Goal: Information Seeking & Learning: Understand process/instructions

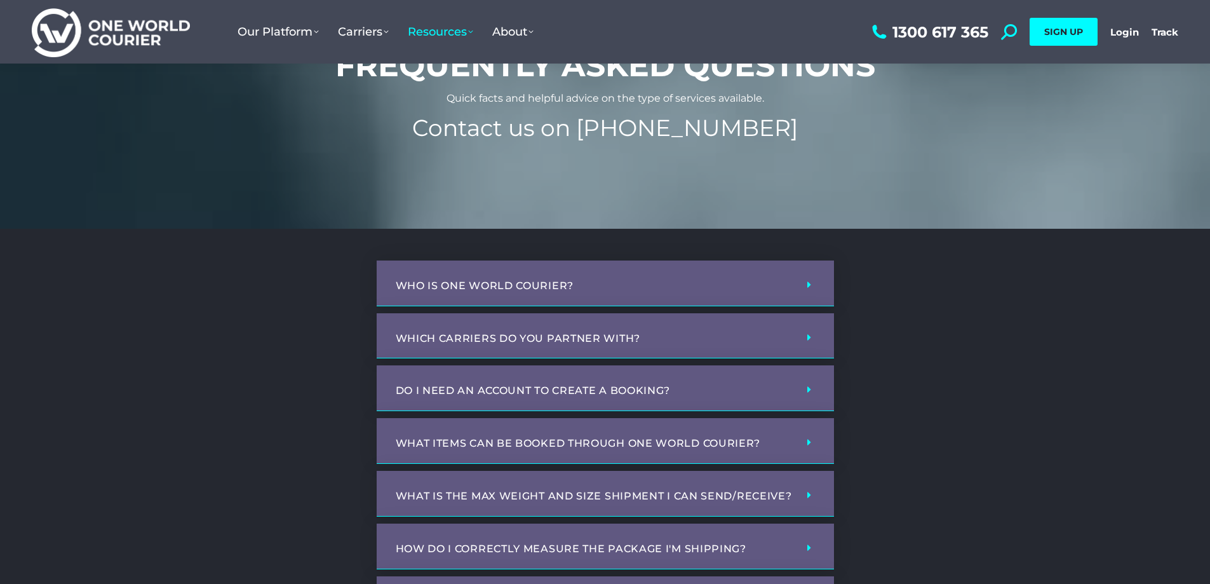
scroll to position [127, 0]
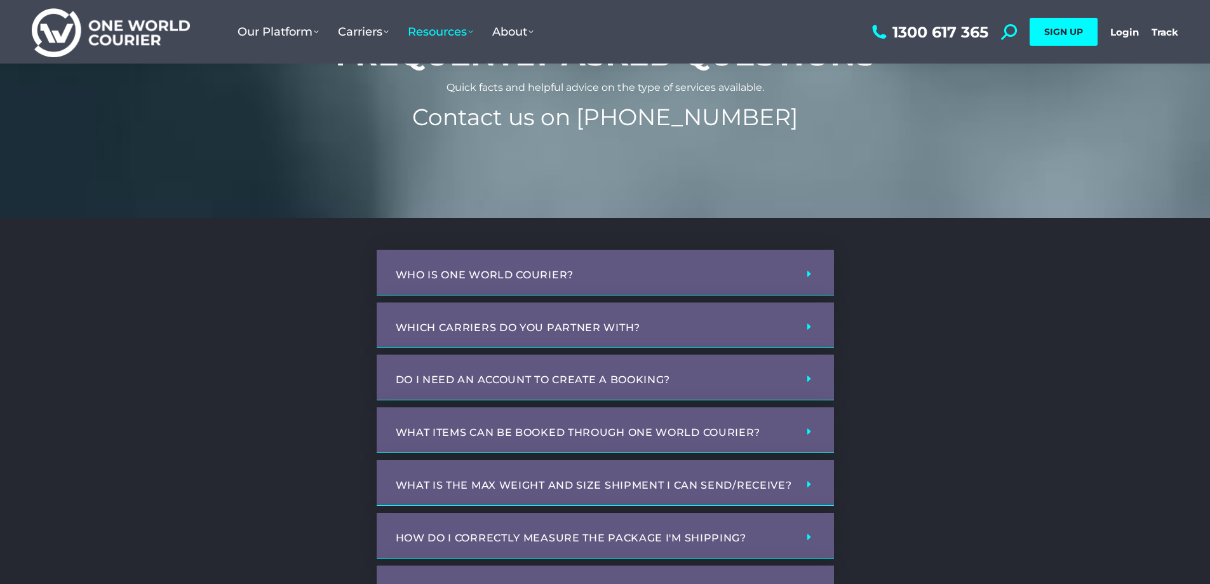
click at [484, 262] on div "Who is One World Courier?" at bounding box center [605, 273] width 457 height 46
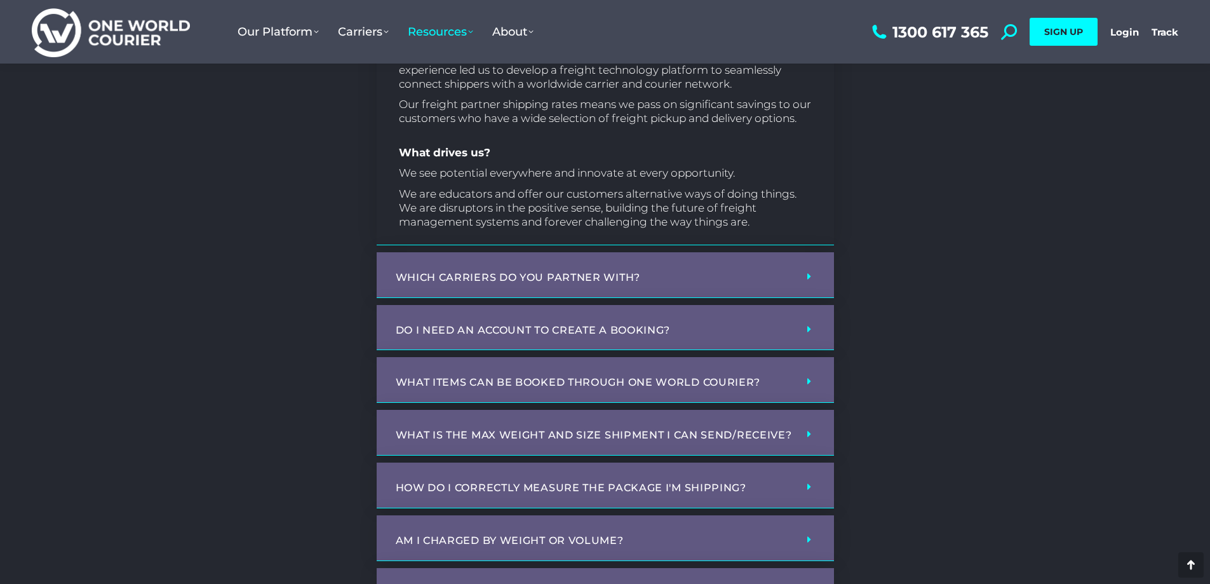
scroll to position [445, 0]
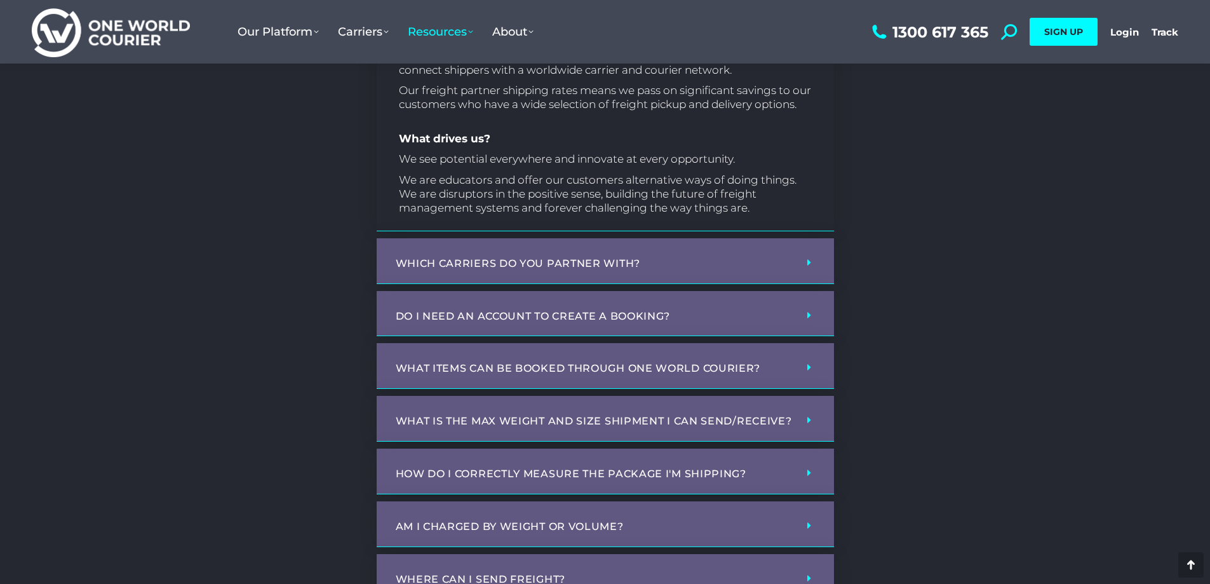
click at [551, 260] on link "Which carriers do you partner with?" at bounding box center [518, 263] width 245 height 12
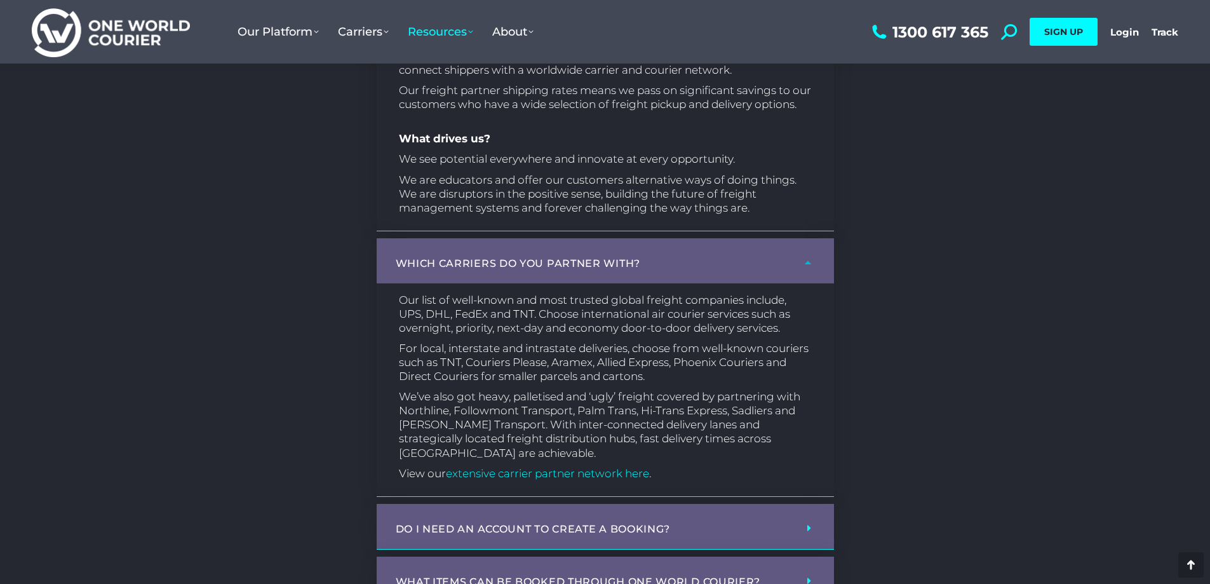
drag, startPoint x: 563, startPoint y: 197, endPoint x: 354, endPoint y: 233, distance: 211.5
drag, startPoint x: 617, startPoint y: 335, endPoint x: 382, endPoint y: 341, distance: 235.1
click at [382, 341] on div "Our list of well-known and most trusted global freight companies include, UPS, …" at bounding box center [605, 389] width 457 height 213
drag, startPoint x: 414, startPoint y: 332, endPoint x: 323, endPoint y: 347, distance: 92.1
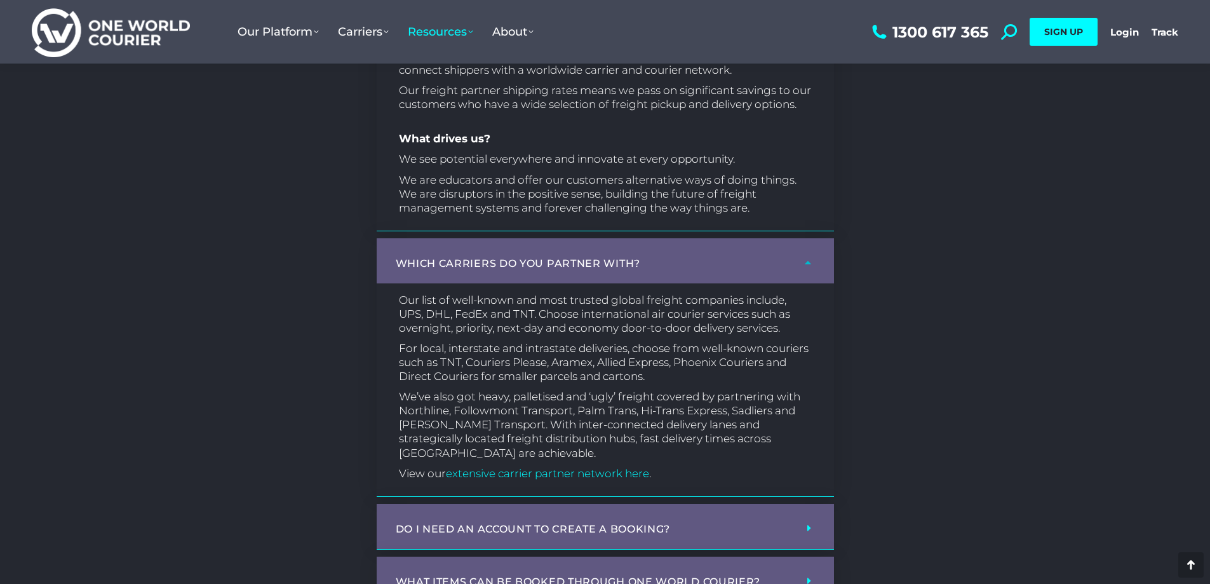
drag, startPoint x: 495, startPoint y: 256, endPoint x: 501, endPoint y: 251, distance: 8.1
click at [501, 252] on div "Which carriers do you partner with?" at bounding box center [605, 260] width 457 height 45
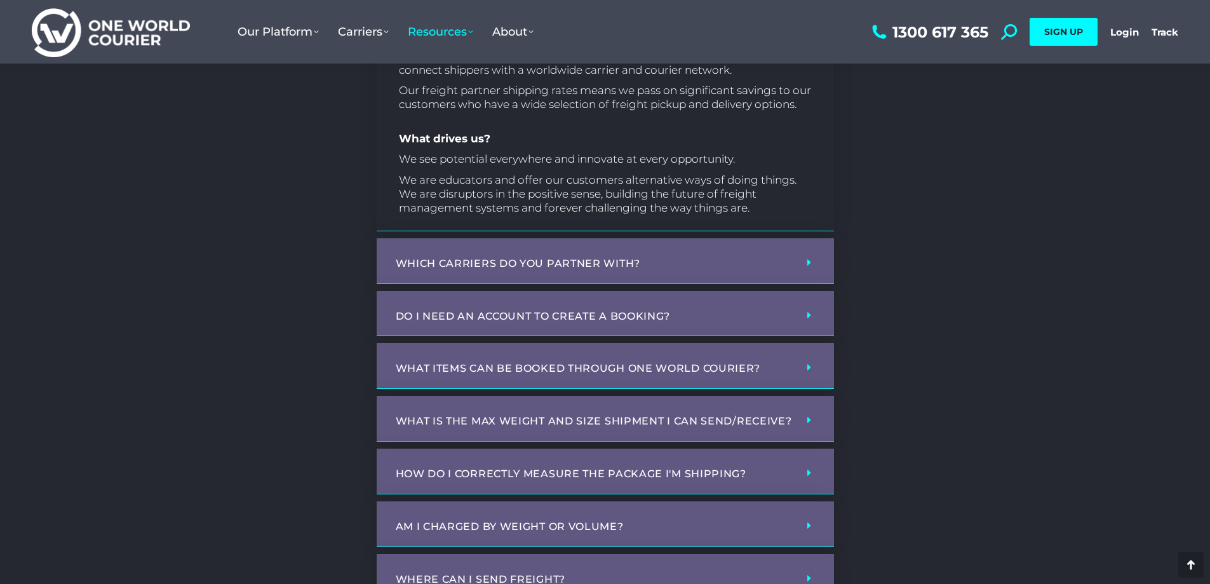
click at [504, 304] on div "Do I need an account to create a booking?" at bounding box center [605, 314] width 457 height 46
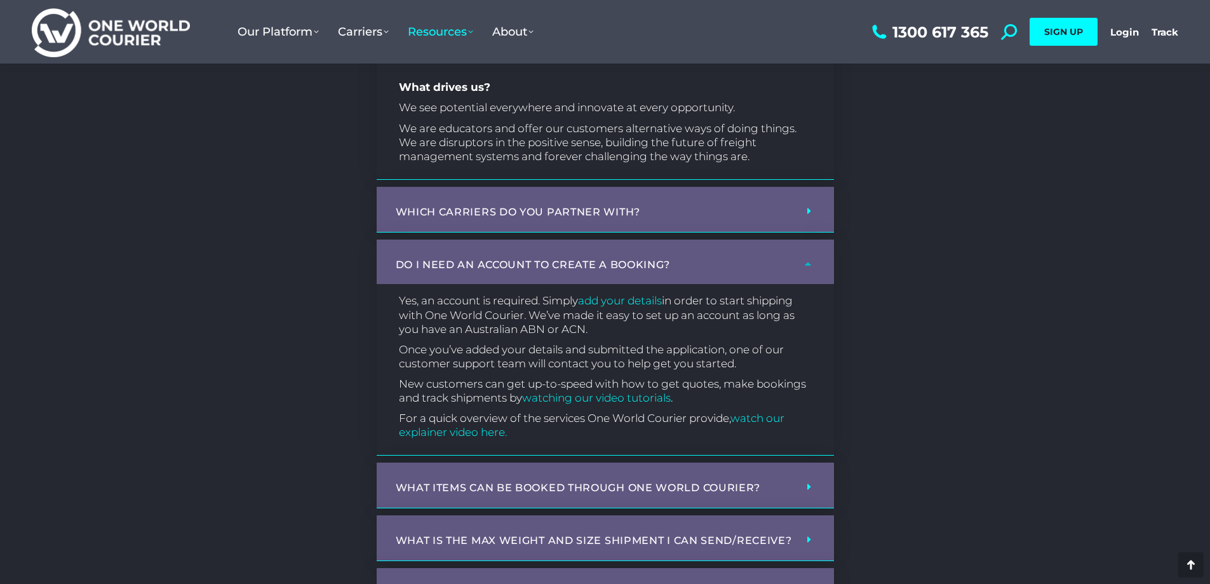
scroll to position [762, 0]
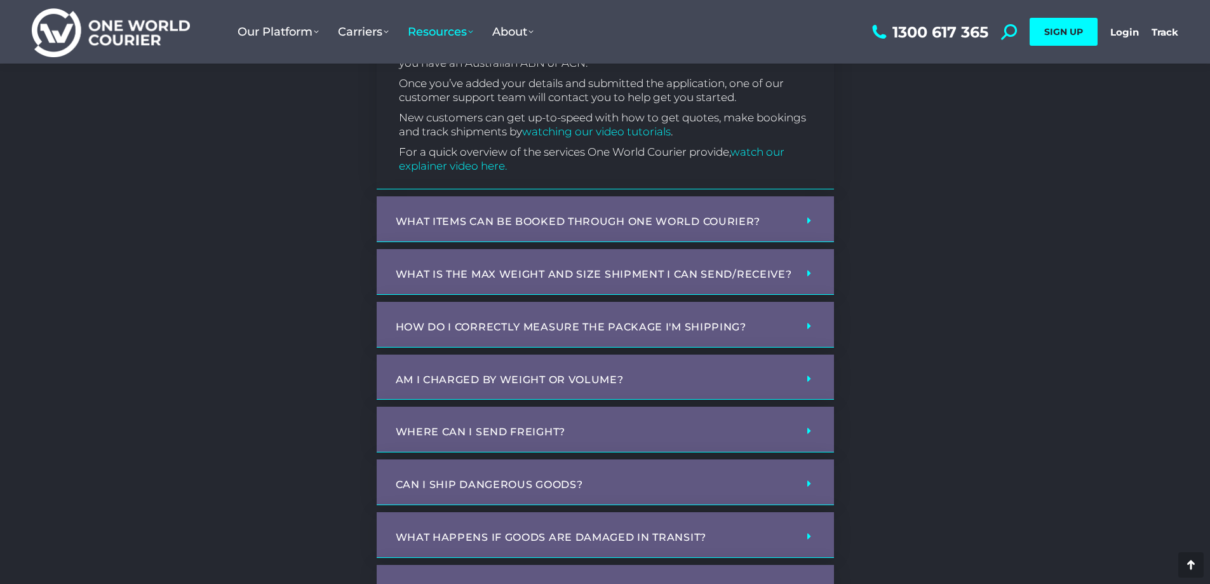
click at [513, 220] on link "What items can be booked through One World Courier?" at bounding box center [578, 221] width 365 height 12
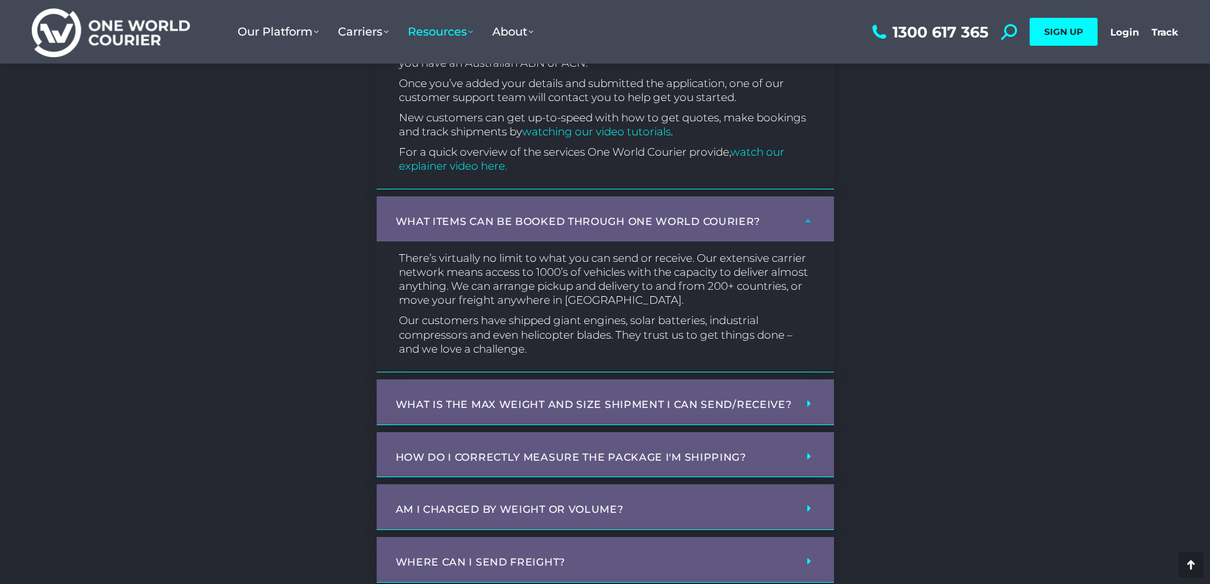
drag, startPoint x: 561, startPoint y: 234, endPoint x: 987, endPoint y: 260, distance: 426.4
drag, startPoint x: 987, startPoint y: 260, endPoint x: 960, endPoint y: 201, distance: 64.2
click at [960, 201] on div "Who is One World Courier? One World Courier is an Australian founded and owned …" at bounding box center [605, 413] width 762 height 1599
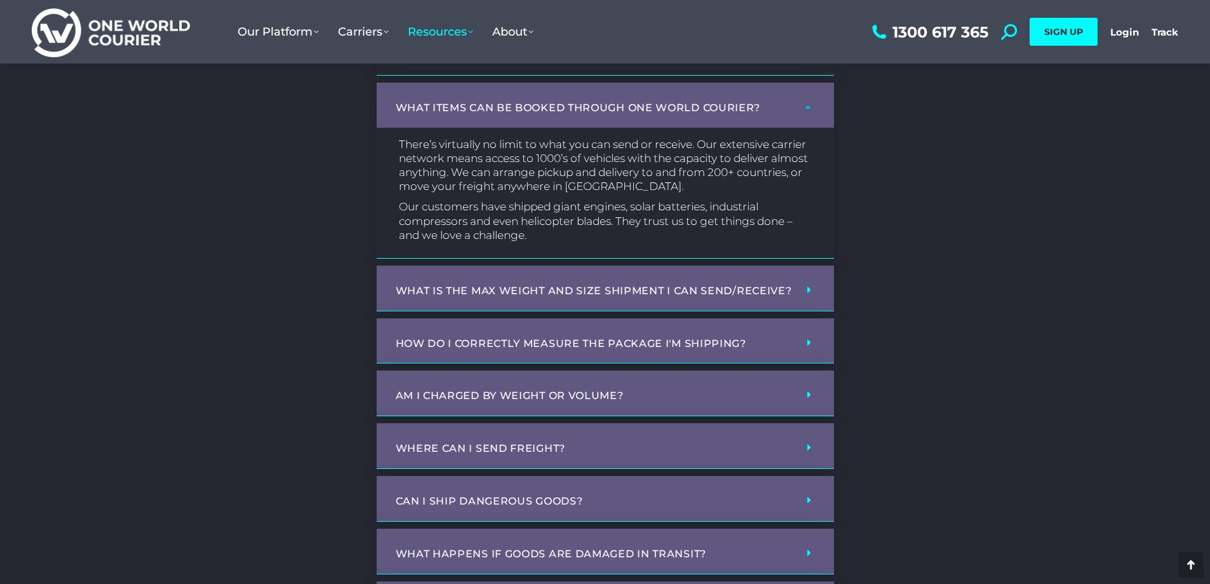
scroll to position [1016, 0]
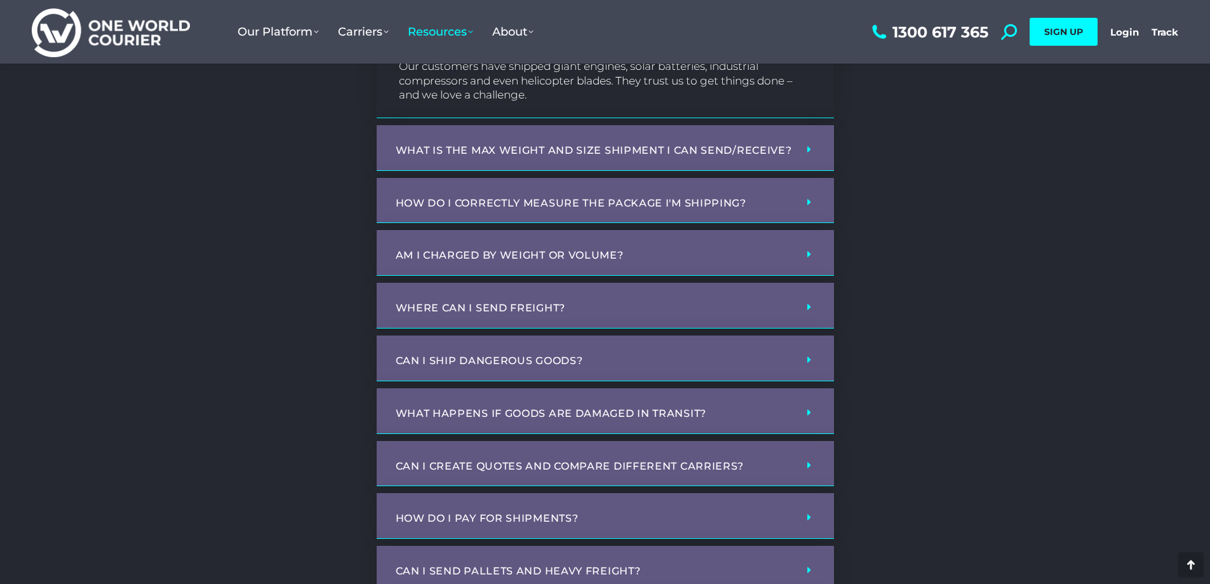
click at [518, 149] on link "What is the max weight and size shipment I can send/receive?" at bounding box center [594, 150] width 396 height 12
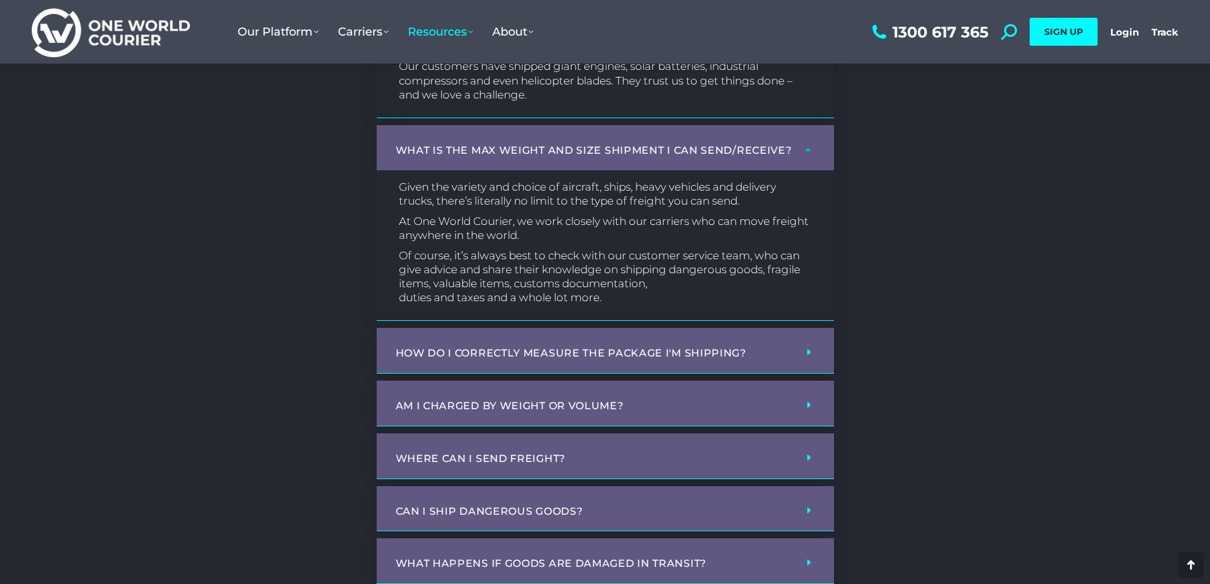
click at [523, 144] on link "What is the max weight and size shipment I can send/receive?" at bounding box center [594, 150] width 396 height 12
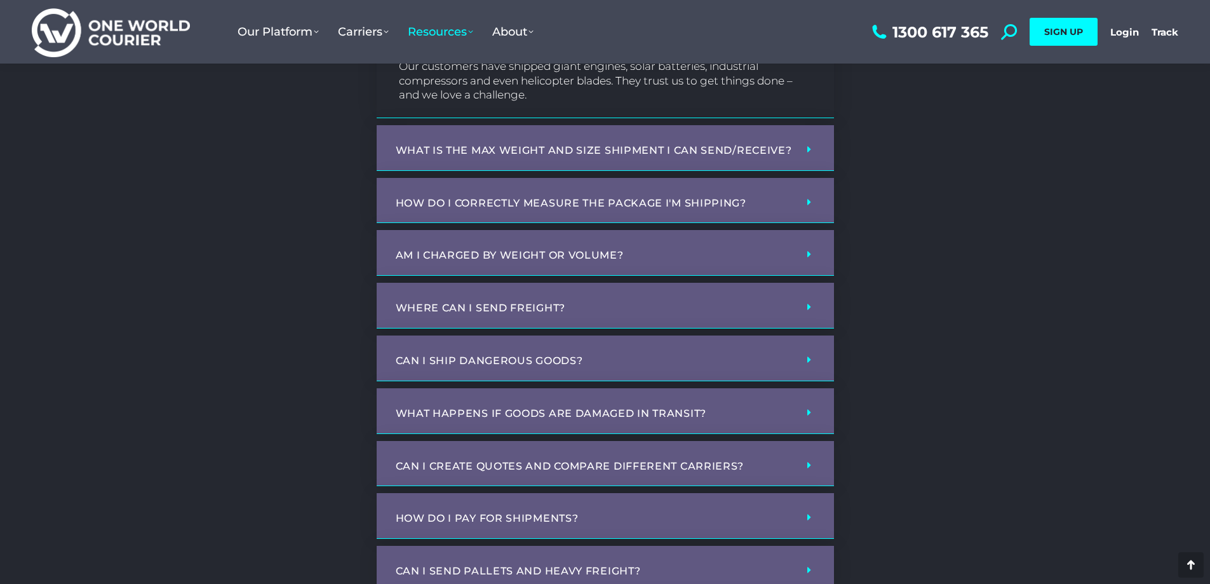
click at [503, 206] on link "How do I correctly measure the package I'm shipping?" at bounding box center [571, 203] width 351 height 12
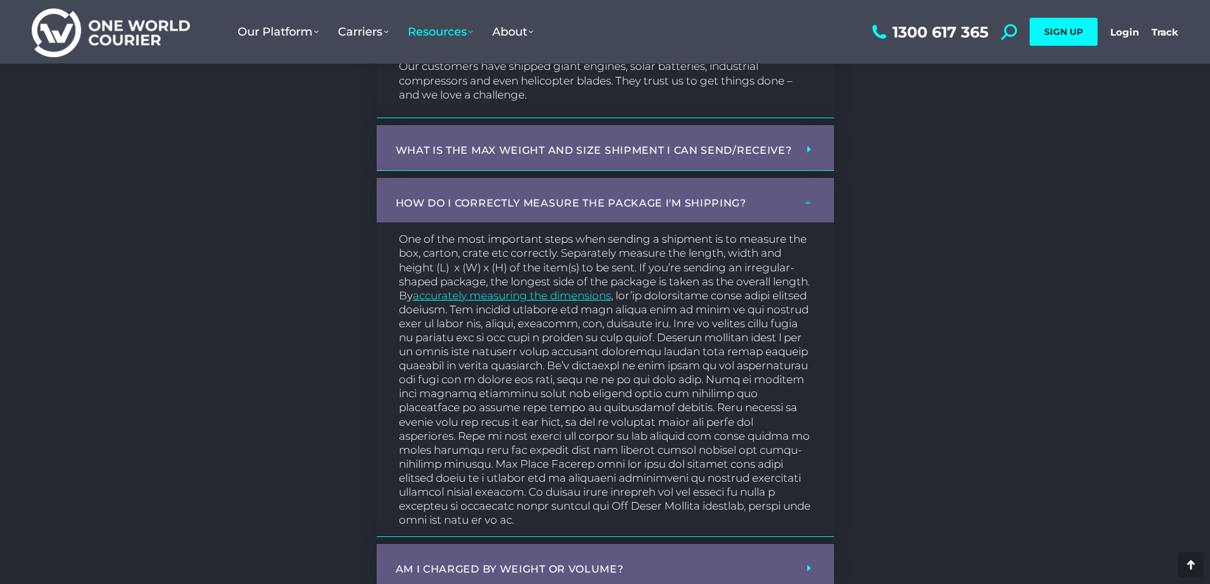
click at [503, 205] on link "How do I correctly measure the package I'm shipping?" at bounding box center [571, 203] width 351 height 12
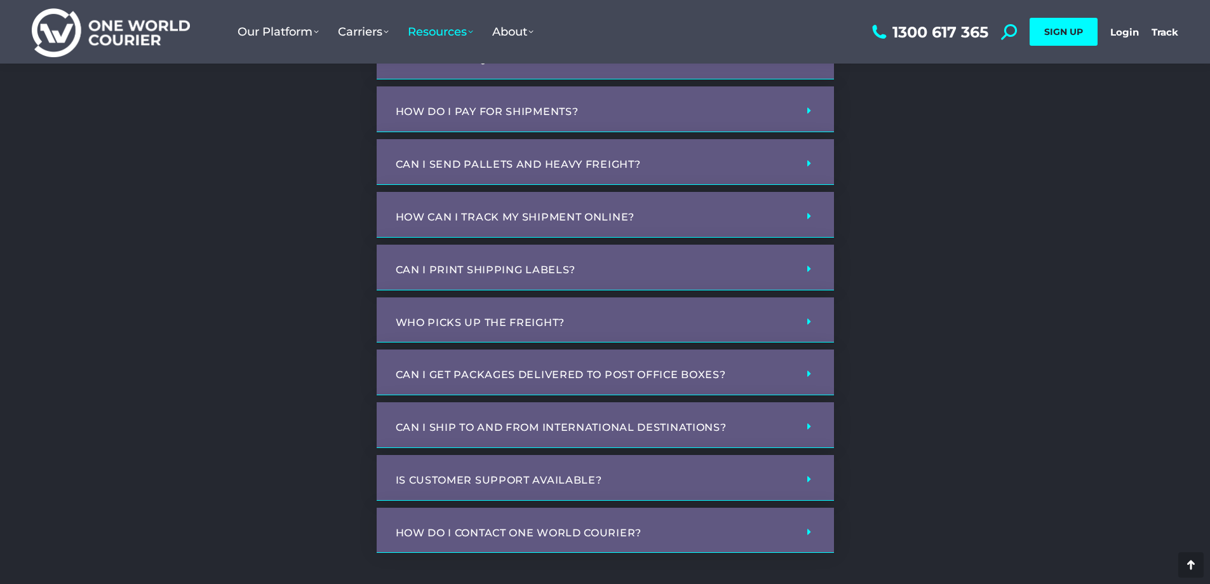
scroll to position [1461, 0]
